Goal: Find contact information: Find contact information

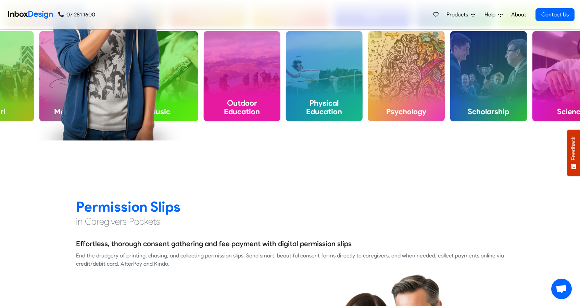
scroll to position [627, 0]
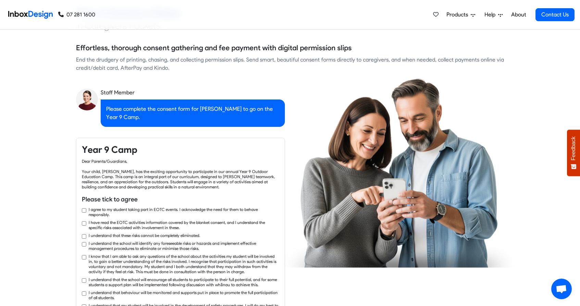
checkbox input "true"
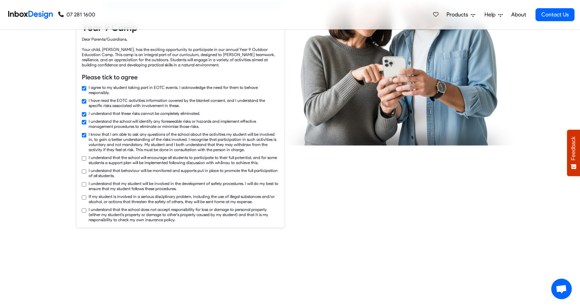
checkbox input "true"
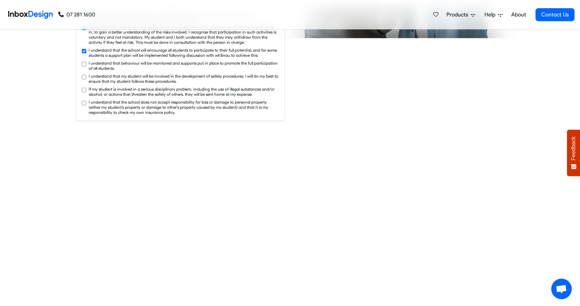
checkbox input "true"
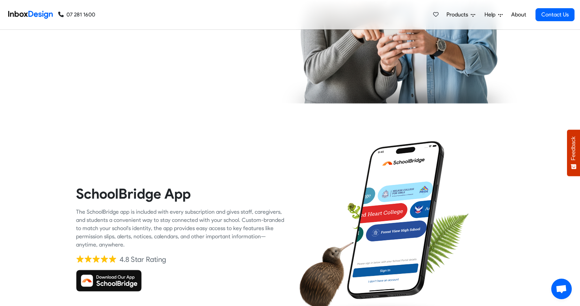
checkbox input "true"
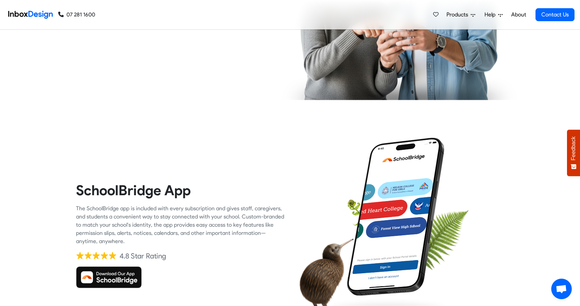
checkbox input "true"
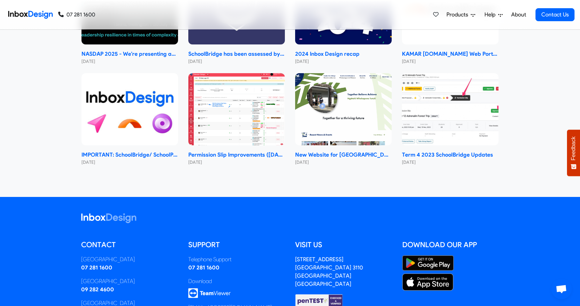
scroll to position [3334, 0]
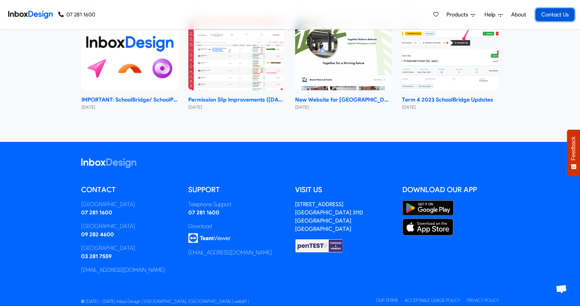
click at [549, 15] on link "Contact Us" at bounding box center [554, 14] width 39 height 13
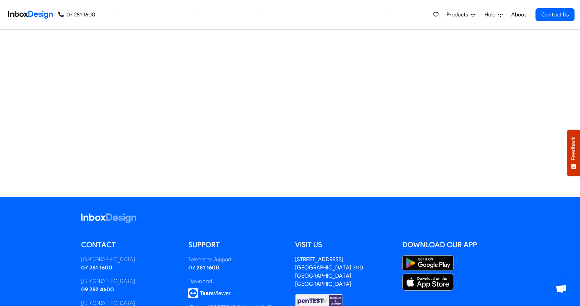
scroll to position [430, 0]
